Goal: Communication & Community: Answer question/provide support

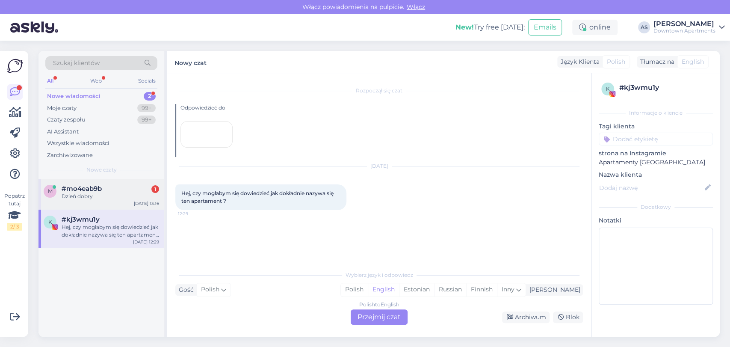
click at [99, 193] on div "Dzień dobry" at bounding box center [111, 197] width 98 height 8
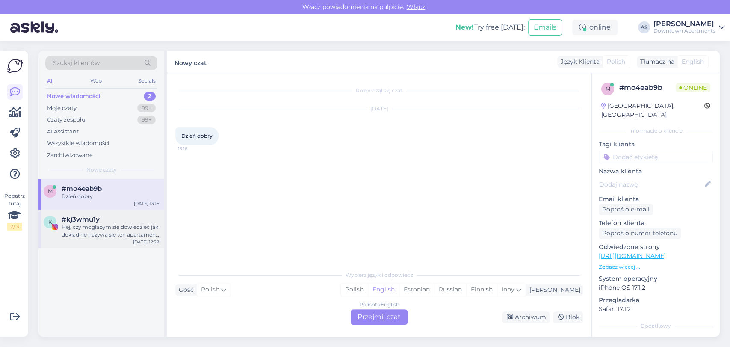
click at [90, 237] on div "Hej, czy mogłabym się dowiedzieć jak dokładnie nazywa się ten apartament ?" at bounding box center [111, 230] width 98 height 15
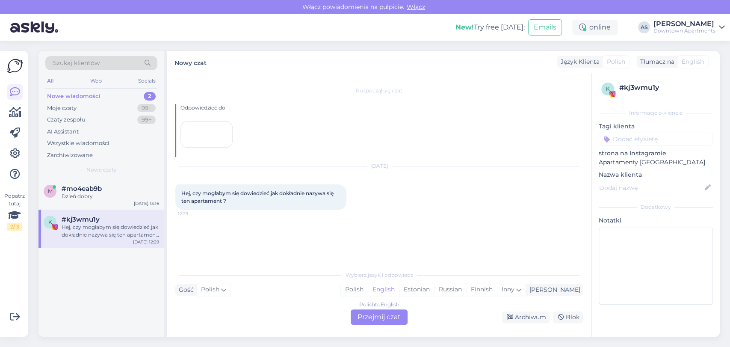
click at [366, 317] on div "Polish to English Przejmij czat" at bounding box center [379, 316] width 57 height 15
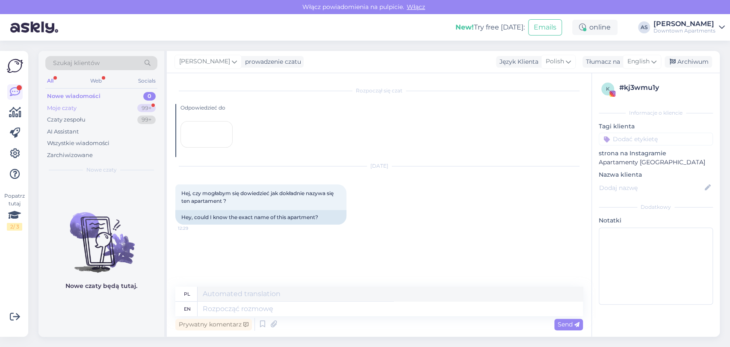
click at [117, 109] on div "Moje czaty 99+" at bounding box center [101, 108] width 112 height 12
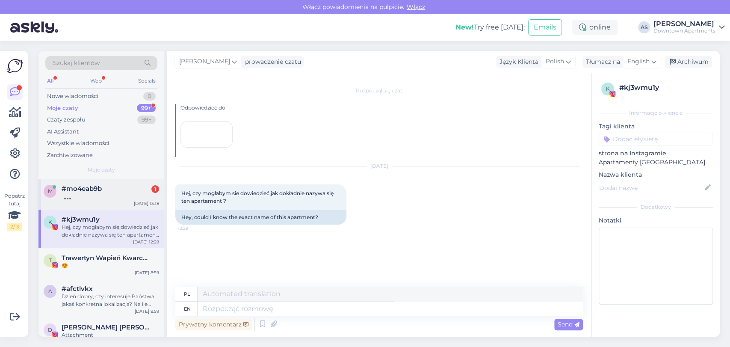
click at [97, 186] on span "#mo4eab9b" at bounding box center [82, 189] width 40 height 8
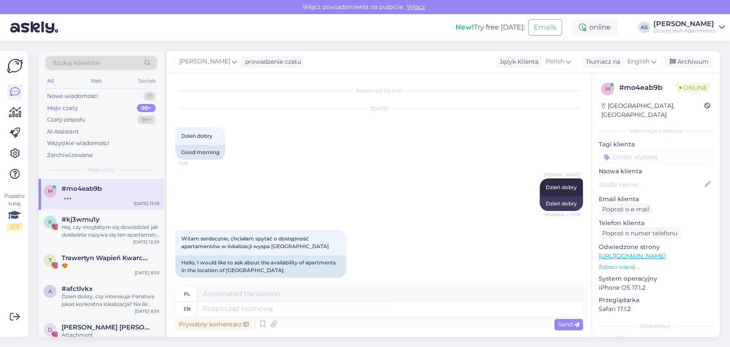
scroll to position [8, 0]
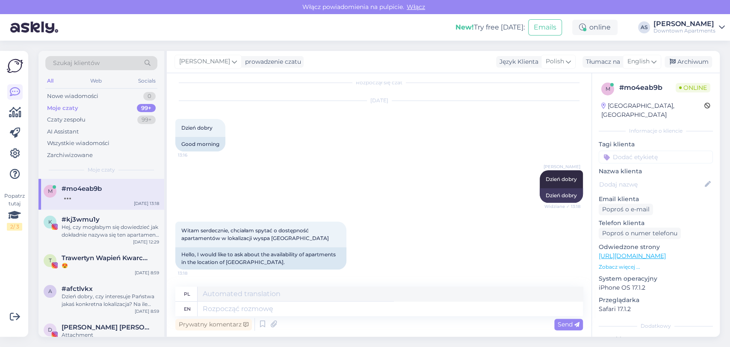
click at [430, 164] on div "[PERSON_NAME] Dzień dobry Widziane ✓ 13:18 Dzień dobry" at bounding box center [379, 186] width 408 height 51
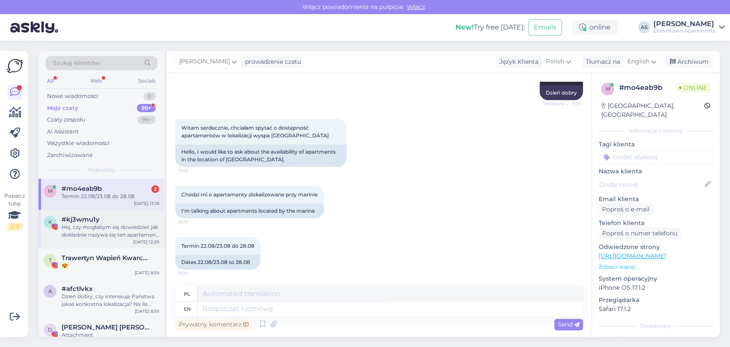
click at [98, 244] on div "k #kj3wmu1y Hej, czy mogłabym się dowiedzieć jak dokładnie nazywa się ten apart…" at bounding box center [102, 229] width 126 height 39
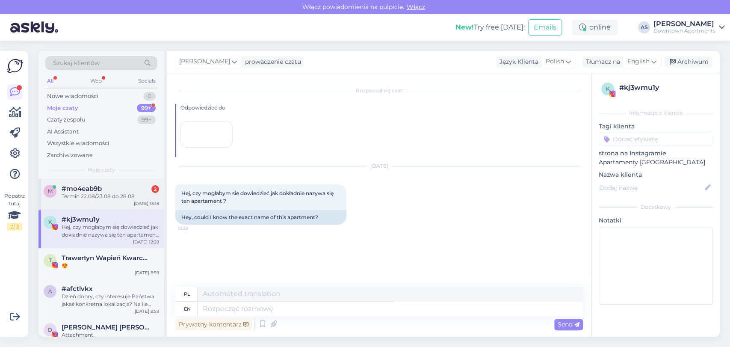
click at [95, 193] on div "Termin 22.08/23.08 do 28.08" at bounding box center [111, 197] width 98 height 8
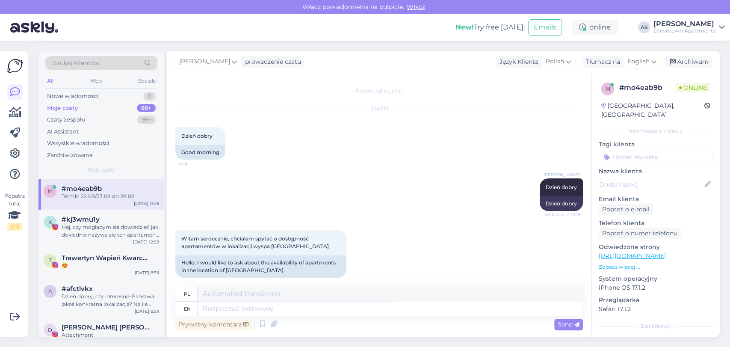
scroll to position [111, 0]
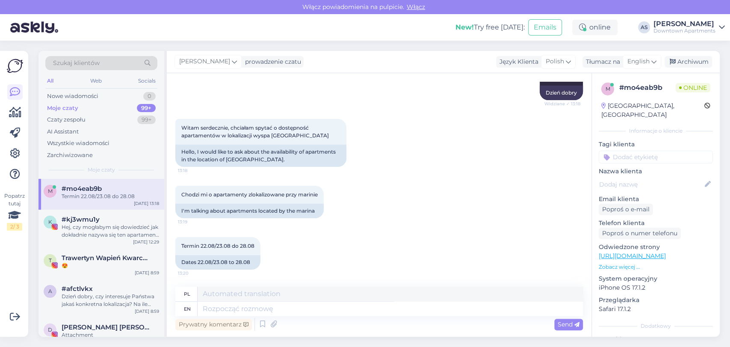
click at [644, 48] on div "Szukaj klientów All Web Socials Nowe wiadomości 0 Moje czaty 99+ Czaty zespołu …" at bounding box center [381, 194] width 697 height 306
click at [644, 60] on span "English" at bounding box center [639, 61] width 22 height 9
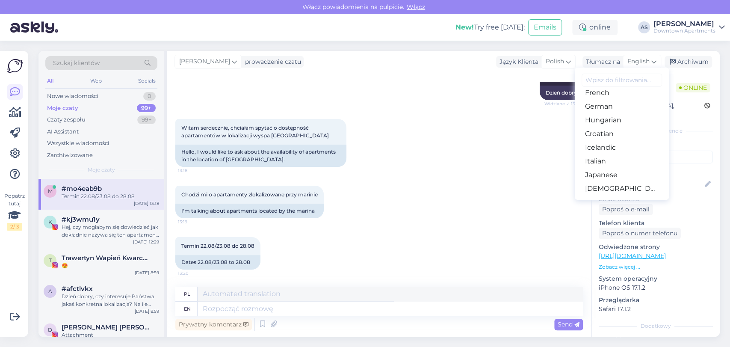
scroll to position [285, 0]
click at [606, 119] on link "Polish" at bounding box center [622, 116] width 94 height 14
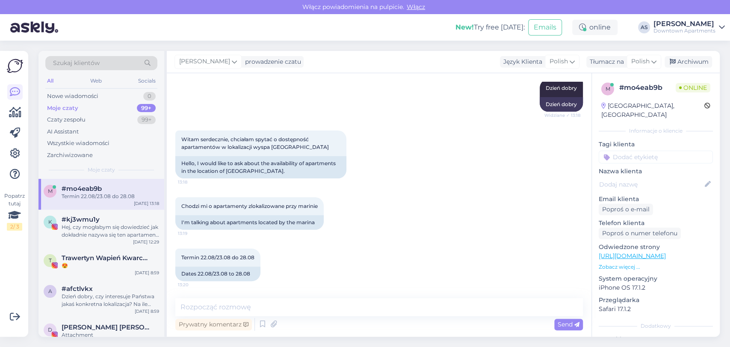
scroll to position [99, 0]
click at [495, 306] on textarea at bounding box center [379, 307] width 408 height 18
type textarea "Na ile osób planują Państwo pobyt?"
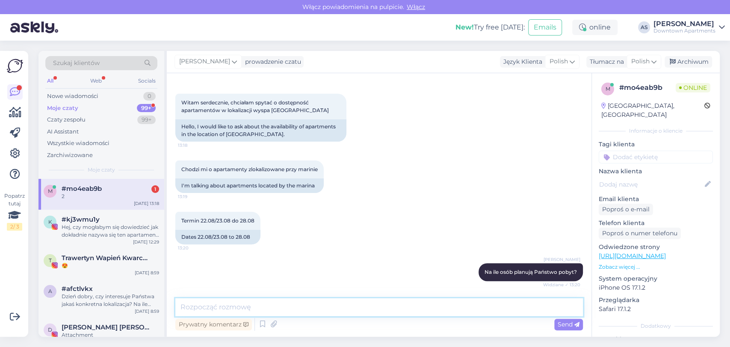
scroll to position [173, 0]
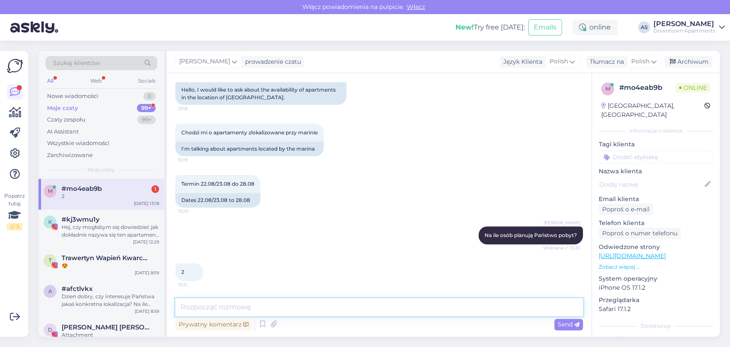
click at [393, 306] on textarea at bounding box center [379, 307] width 408 height 18
type textarea "N"
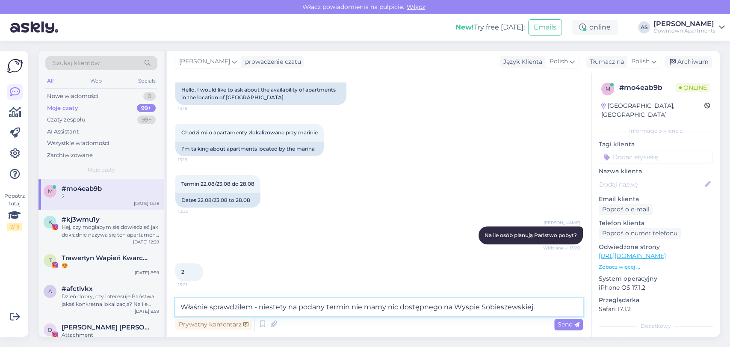
click at [558, 308] on textarea "Właśnie sprawdziłem - niestety na podany termin nie mamy nic dostępnego na Wysp…" at bounding box center [379, 307] width 408 height 18
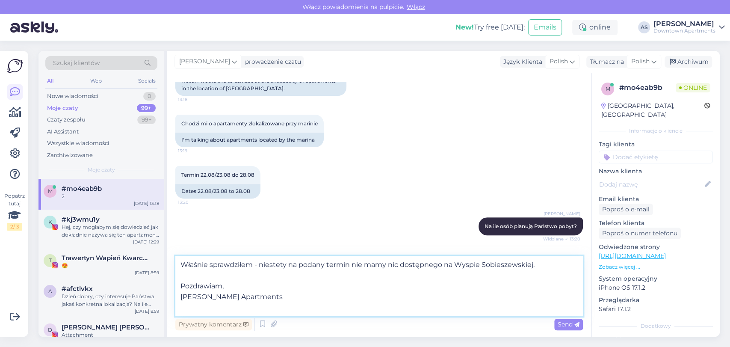
type textarea "Właśnie sprawdziłem - niestety na podany termin nie mamy nic dostępnego na Wysp…"
click at [563, 317] on div "Prywatny komentarz Send" at bounding box center [379, 324] width 408 height 16
click at [572, 325] on span "Send" at bounding box center [569, 324] width 22 height 8
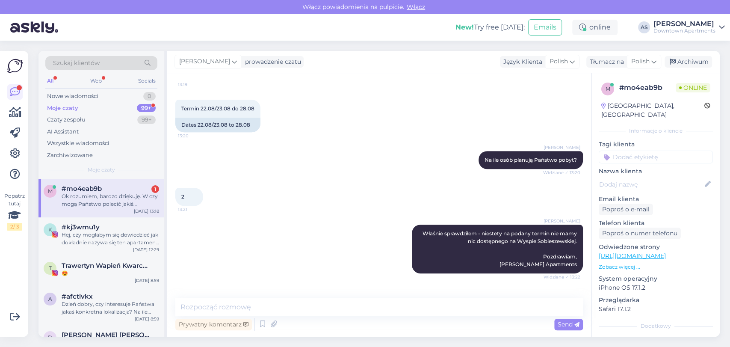
scroll to position [293, 0]
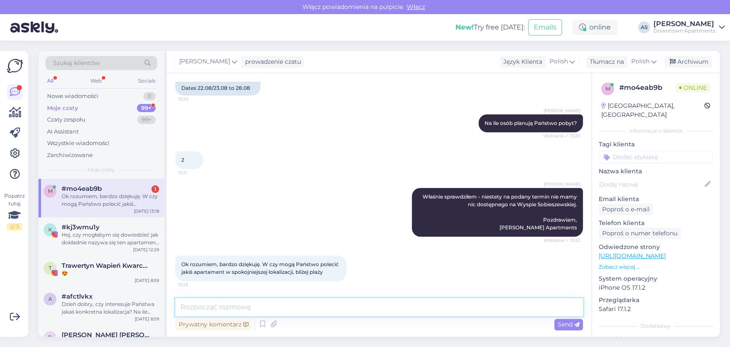
click at [333, 303] on textarea at bounding box center [379, 307] width 408 height 18
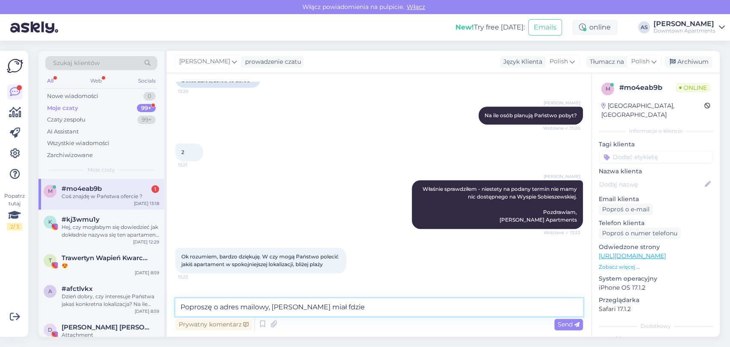
scroll to position [329, 0]
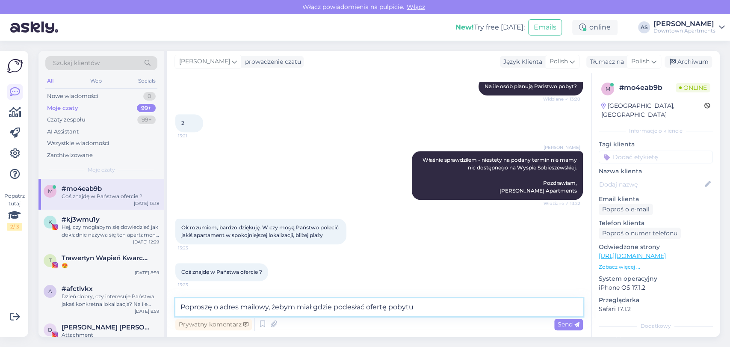
type textarea "Poproszę o adres mailowy, żebym miał gdzie podesłać ofertę pobytu."
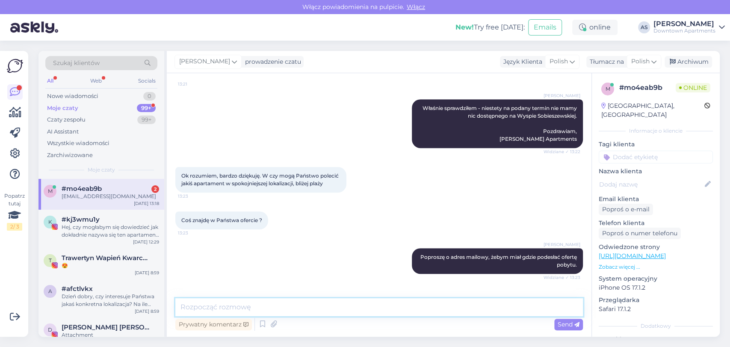
scroll to position [448, 0]
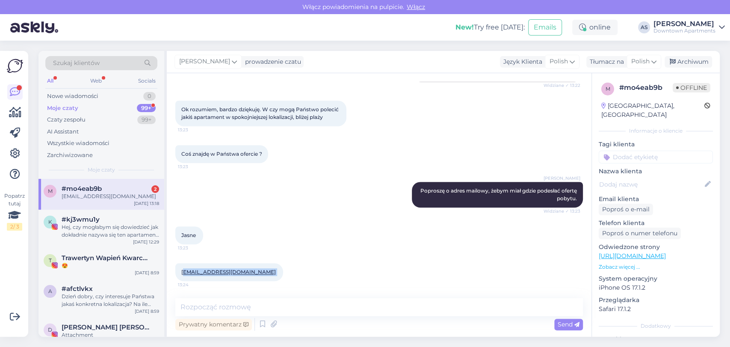
drag, startPoint x: 257, startPoint y: 273, endPoint x: 184, endPoint y: 272, distance: 73.2
click at [184, 272] on div "[EMAIL_ADDRESS][DOMAIN_NAME] 13:24" at bounding box center [229, 272] width 108 height 18
copy span "[EMAIL_ADDRESS][DOMAIN_NAME]"
click at [323, 307] on textarea at bounding box center [379, 307] width 408 height 18
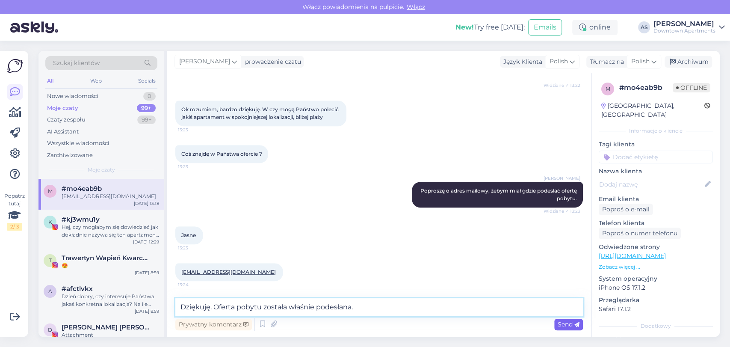
type textarea "Dziękuję. Oferta pobytu została właśnie podesłana."
click at [582, 326] on div "Send" at bounding box center [569, 325] width 29 height 12
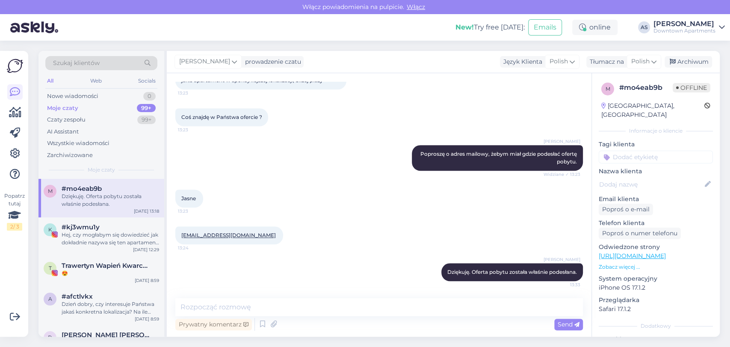
click at [114, 104] on div "Moje czaty 99+" at bounding box center [101, 108] width 112 height 12
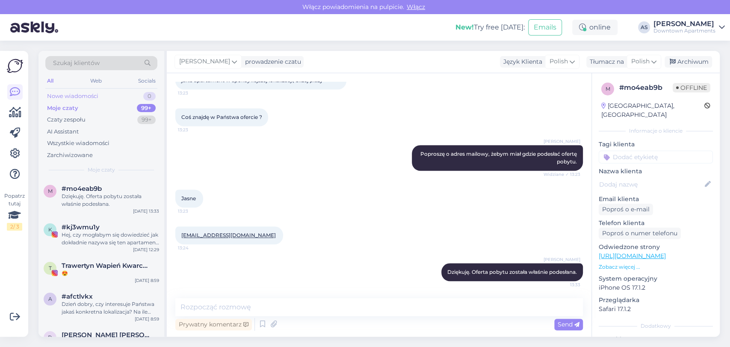
click at [97, 97] on div "Nowe wiadomości" at bounding box center [72, 96] width 51 height 9
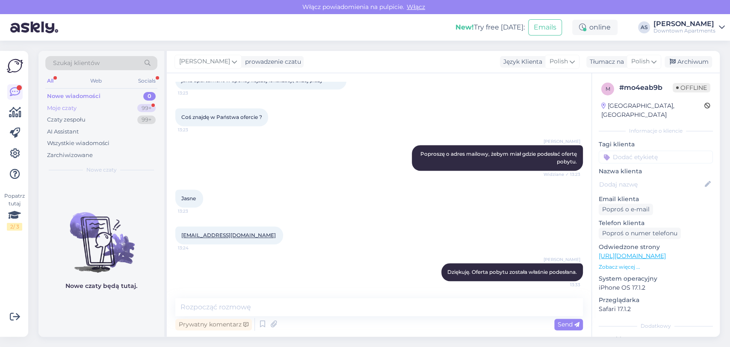
click at [114, 113] on div "Moje czaty 99+" at bounding box center [101, 108] width 112 height 12
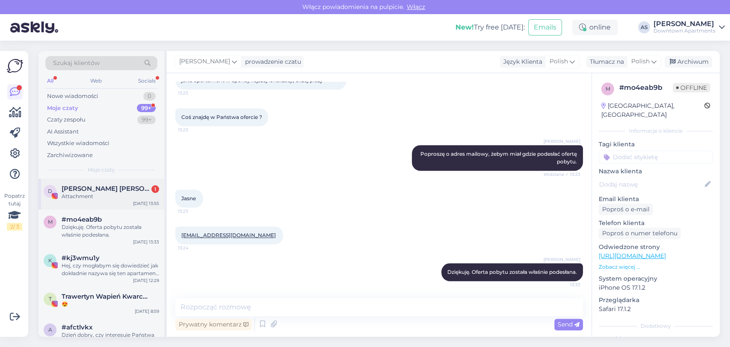
click at [94, 192] on span "[PERSON_NAME] [PERSON_NAME][GEOGRAPHIC_DATA]" at bounding box center [106, 189] width 89 height 8
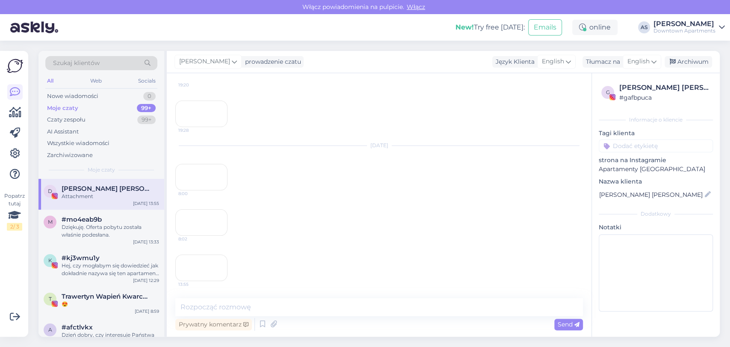
scroll to position [277, 0]
click at [86, 230] on div "Dziękuję. Oferta pobytu została właśnie podesłana." at bounding box center [111, 230] width 98 height 15
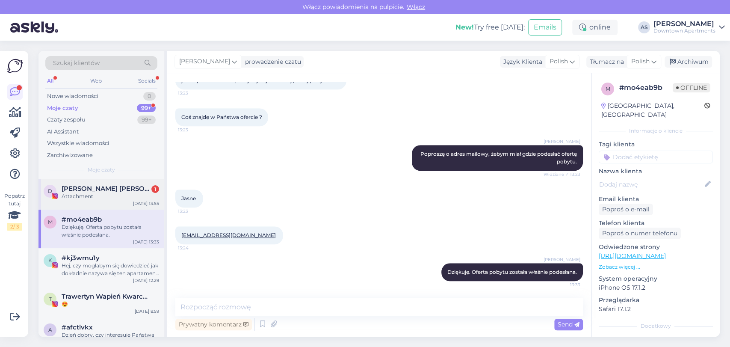
click at [96, 197] on div "Attachment" at bounding box center [111, 197] width 98 height 8
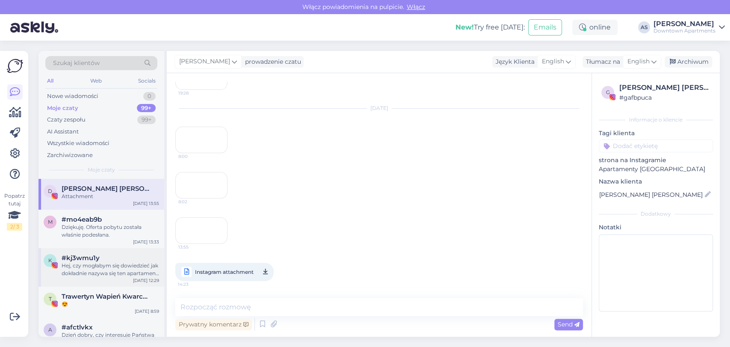
click at [108, 254] on div "#kj3wmu1y" at bounding box center [111, 258] width 98 height 8
